Goal: Check status

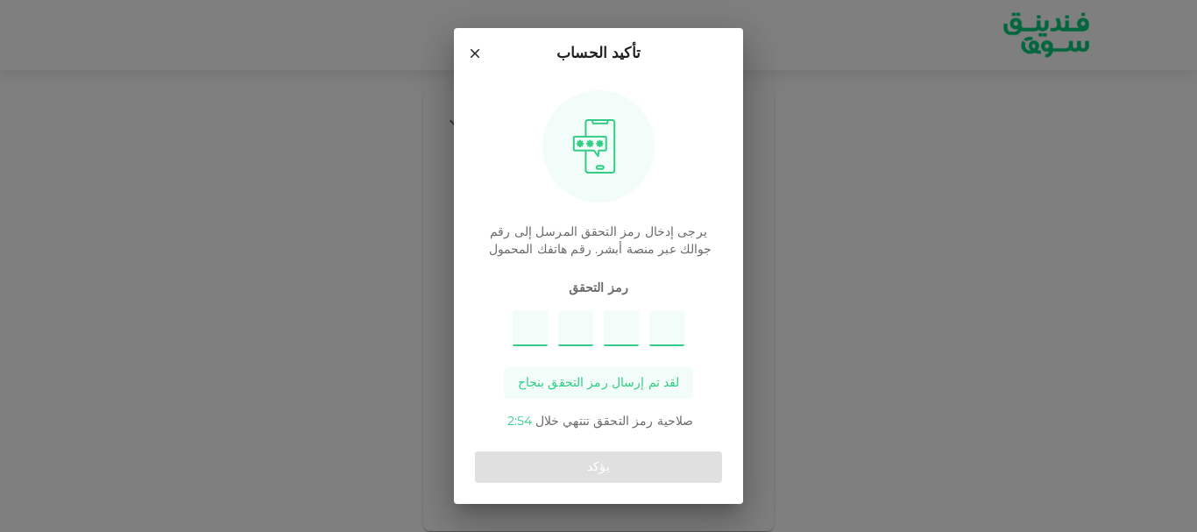
type input "2"
type input "4"
type input "7"
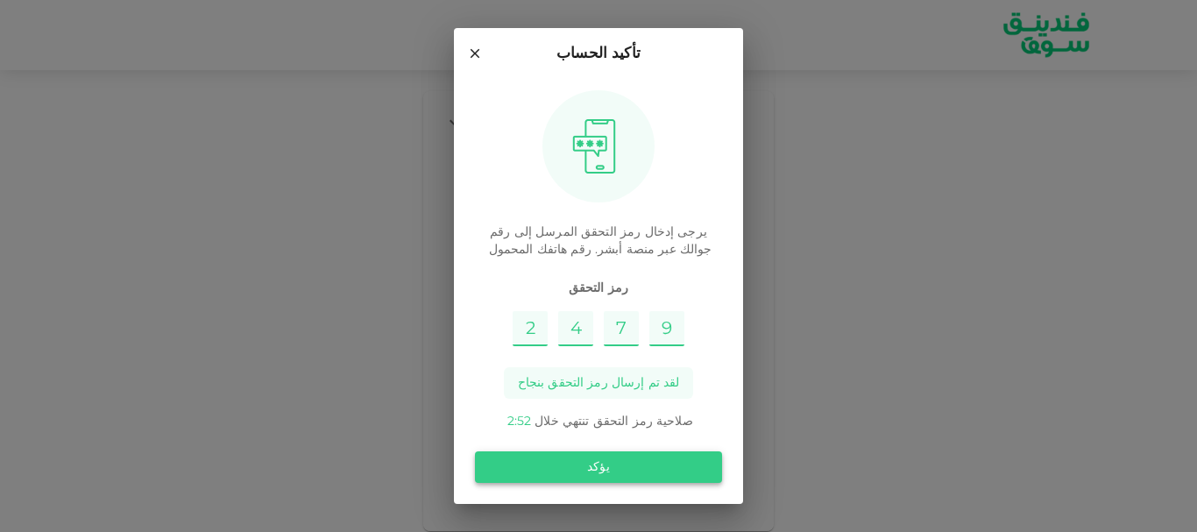
type input "9"
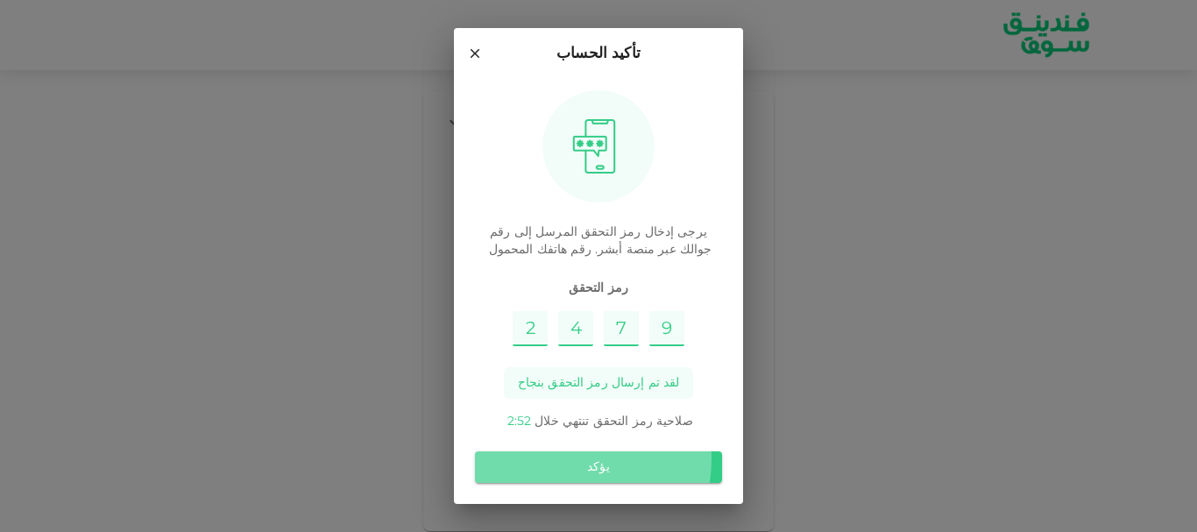
click at [552, 457] on button "يؤكد" at bounding box center [598, 467] width 247 height 32
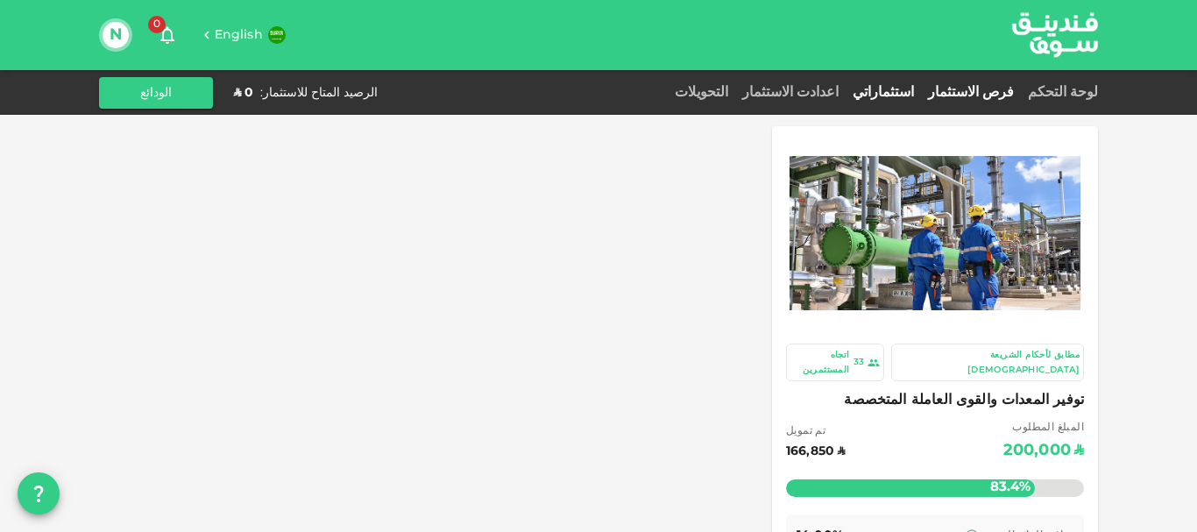
click at [921, 89] on link "استثماراتي" at bounding box center [883, 92] width 75 height 13
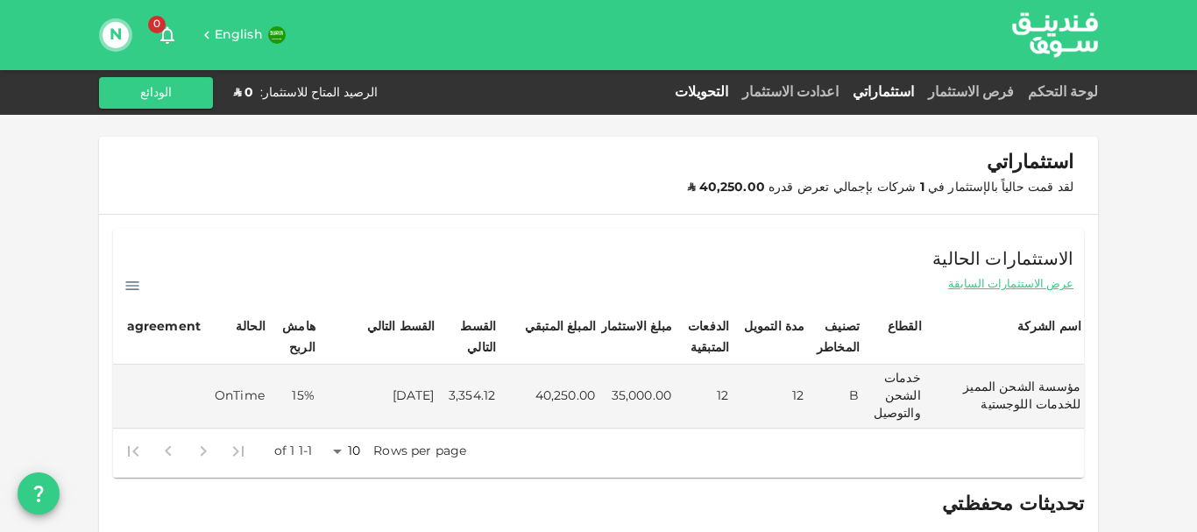
click at [735, 92] on link "التحويلات" at bounding box center [701, 92] width 67 height 13
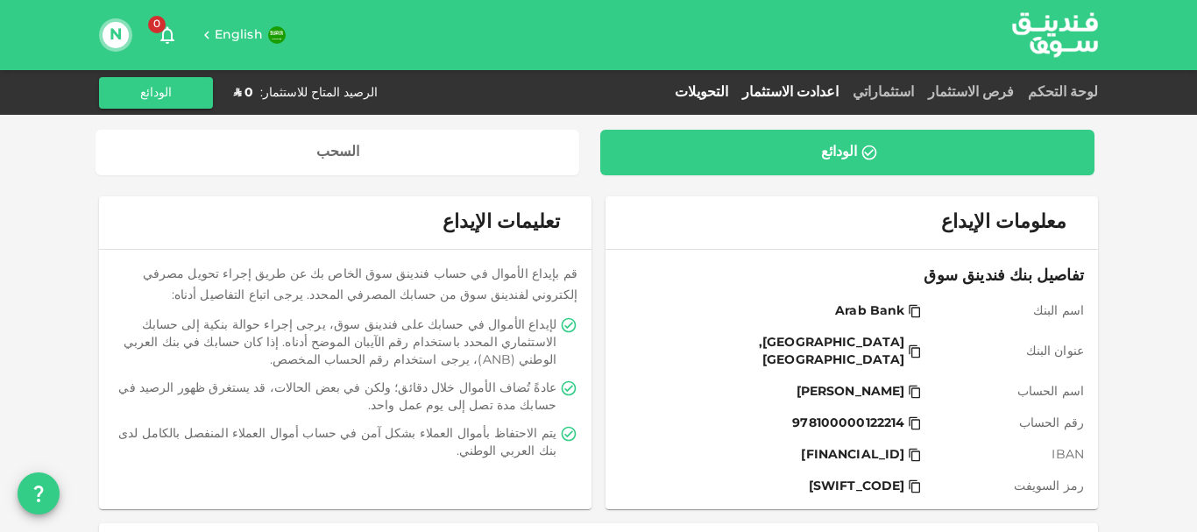
click at [844, 91] on link "اعدادت الاستثمار" at bounding box center [790, 92] width 110 height 13
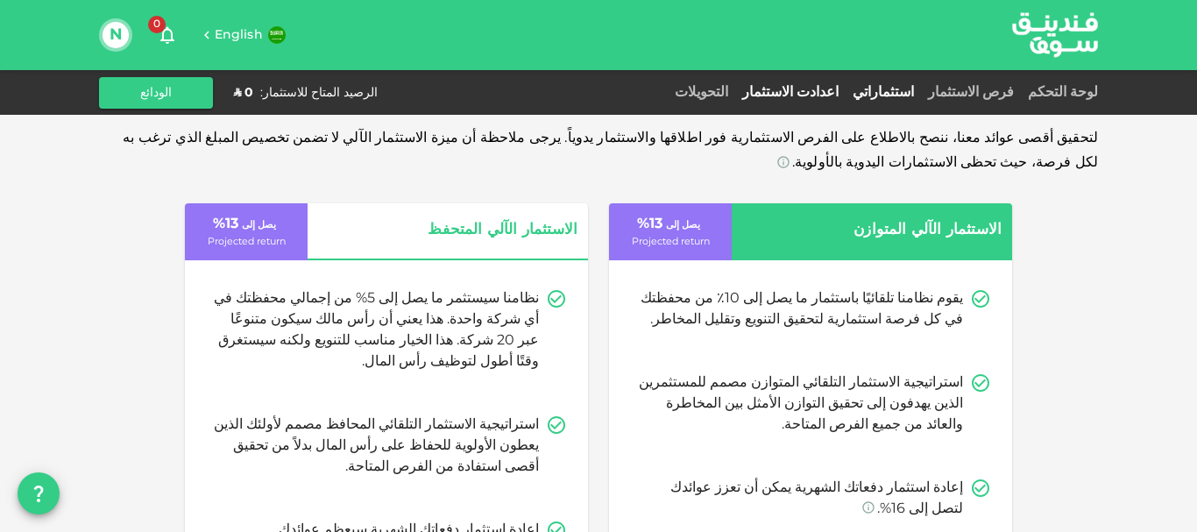
click at [907, 89] on link "استثماراتي" at bounding box center [883, 92] width 75 height 13
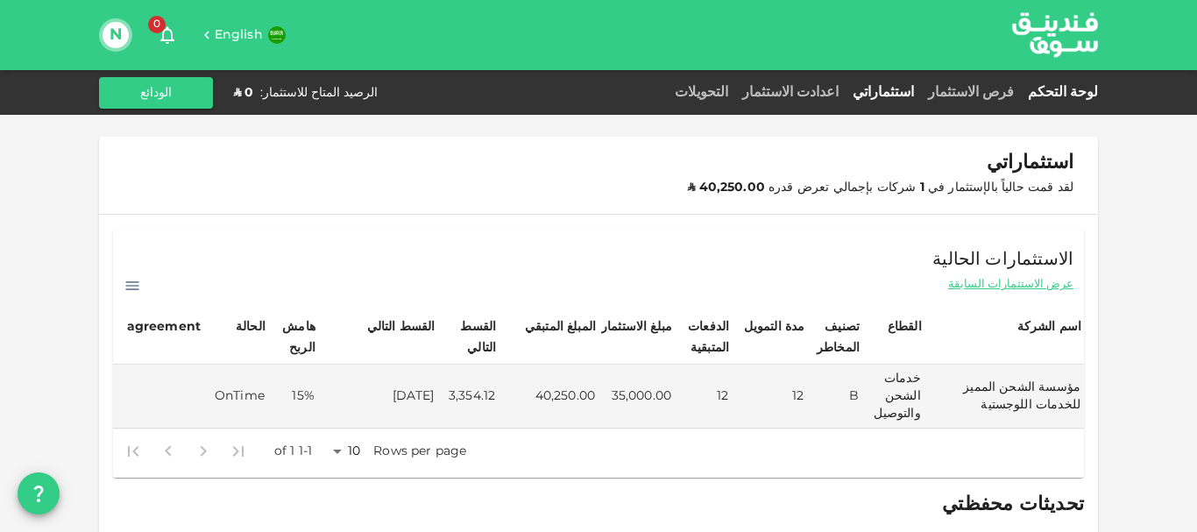
click at [1070, 89] on link "لوحة التحكم" at bounding box center [1059, 92] width 77 height 13
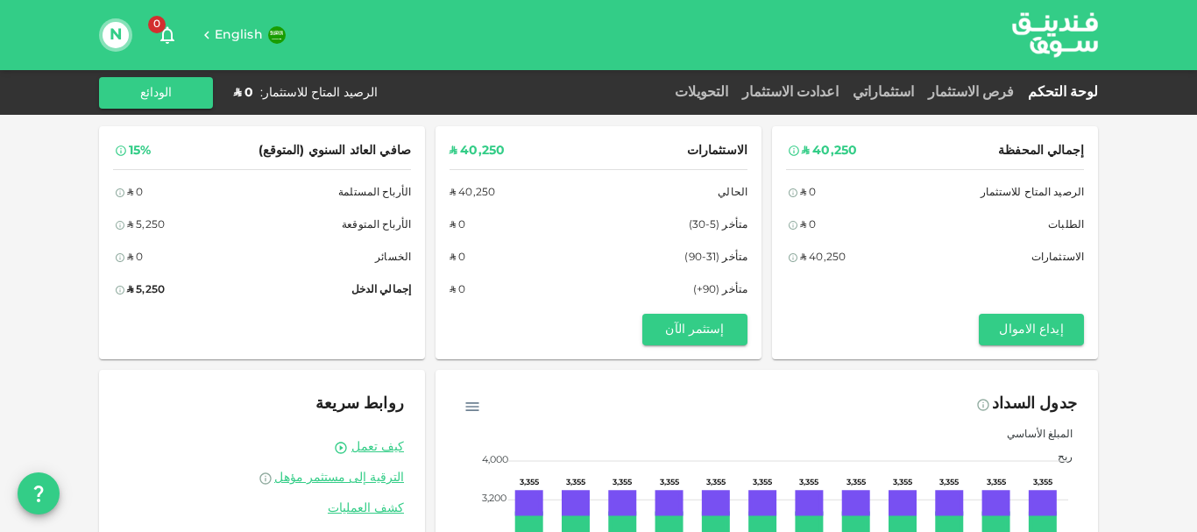
click at [730, 254] on span "متأخر (31-90)" at bounding box center [715, 258] width 63 height 18
